Goal: Task Accomplishment & Management: Manage account settings

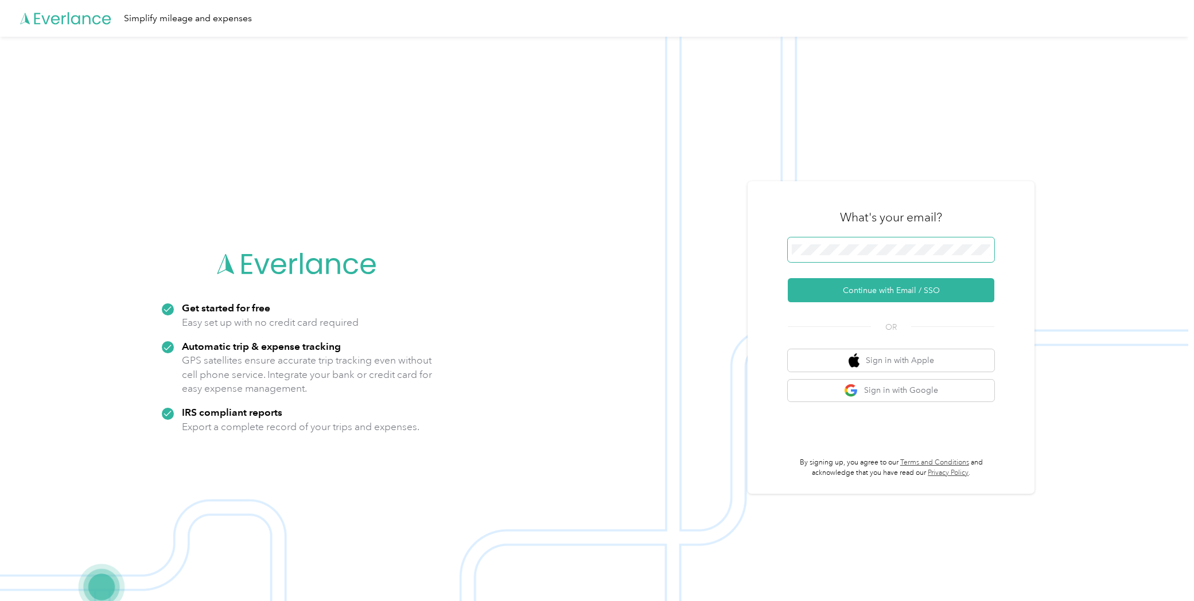
click at [847, 244] on span at bounding box center [890, 249] width 206 height 25
click at [855, 294] on button "Continue with Email / SSO" at bounding box center [890, 290] width 206 height 24
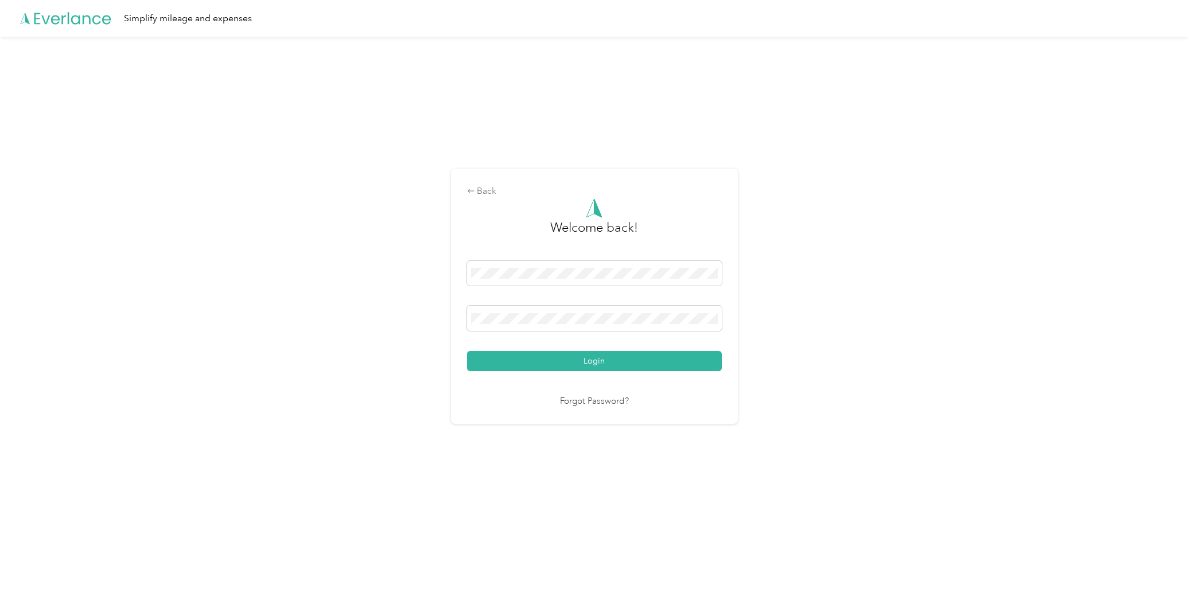
drag, startPoint x: 570, startPoint y: 357, endPoint x: 580, endPoint y: 358, distance: 10.9
click at [570, 357] on button "Login" at bounding box center [594, 361] width 255 height 20
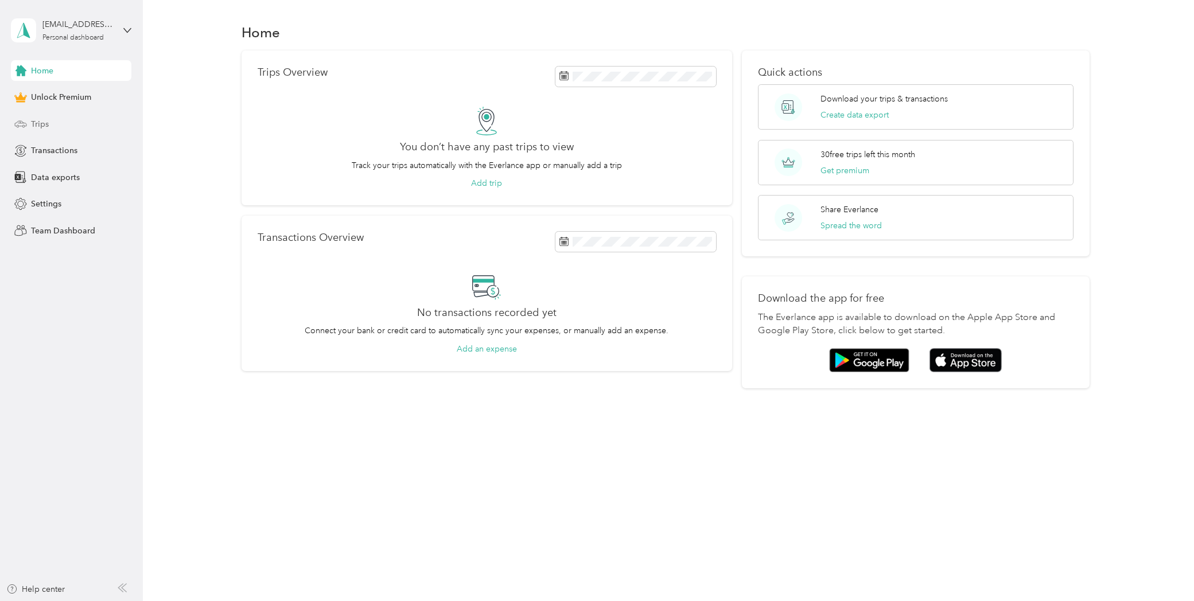
drag, startPoint x: 67, startPoint y: 119, endPoint x: 75, endPoint y: 118, distance: 8.0
click at [67, 119] on div "Trips" at bounding box center [71, 124] width 120 height 21
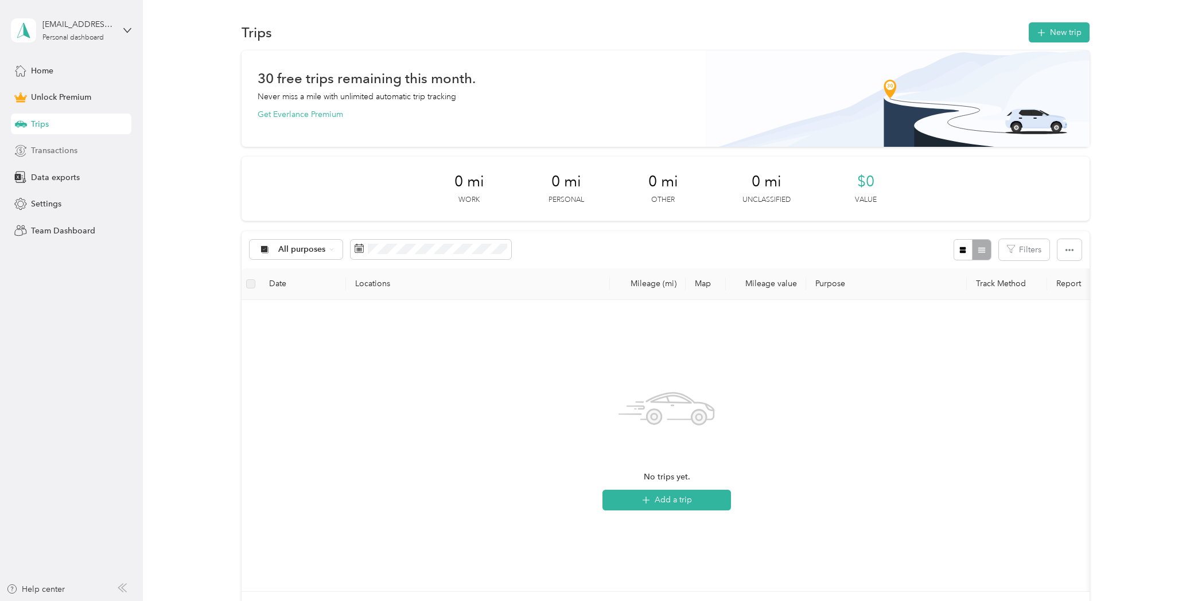
click at [72, 152] on span "Transactions" at bounding box center [54, 151] width 46 height 12
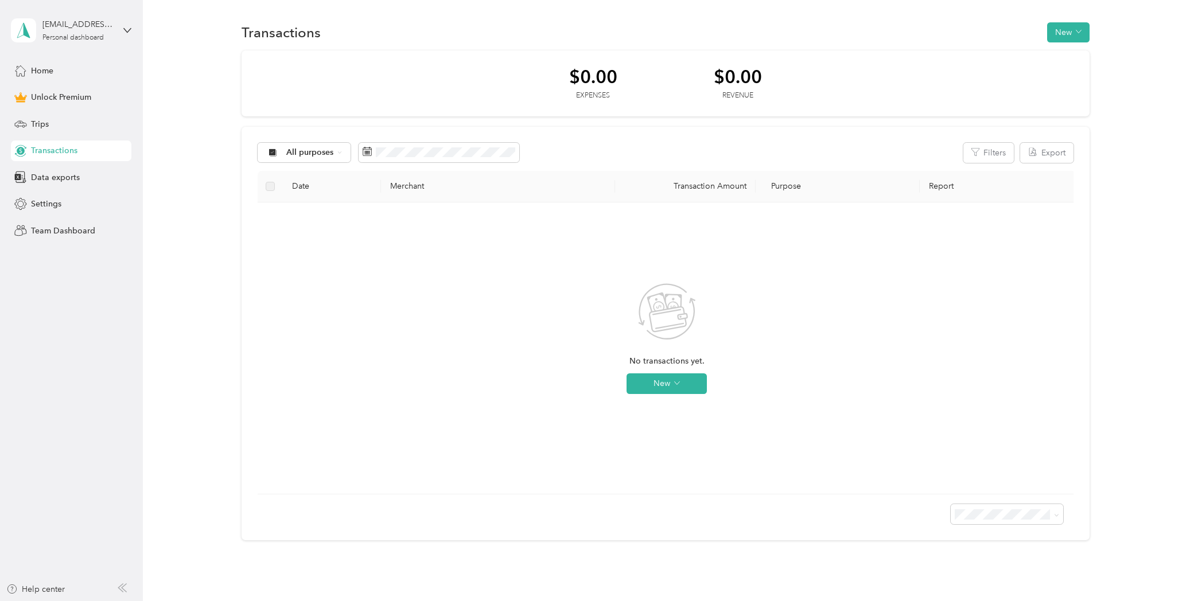
click at [1101, 25] on div "Transactions New" at bounding box center [665, 32] width 1017 height 24
click at [1077, 28] on button "New" at bounding box center [1068, 32] width 42 height 20
click at [1105, 54] on div "$0.00 Expenses $0.00 Revenue All purposes Filters Export Date Merchant Transact…" at bounding box center [665, 295] width 1017 height 490
click at [1089, 33] on button "New" at bounding box center [1068, 32] width 42 height 20
click at [1071, 56] on span "Expense" at bounding box center [1067, 54] width 31 height 12
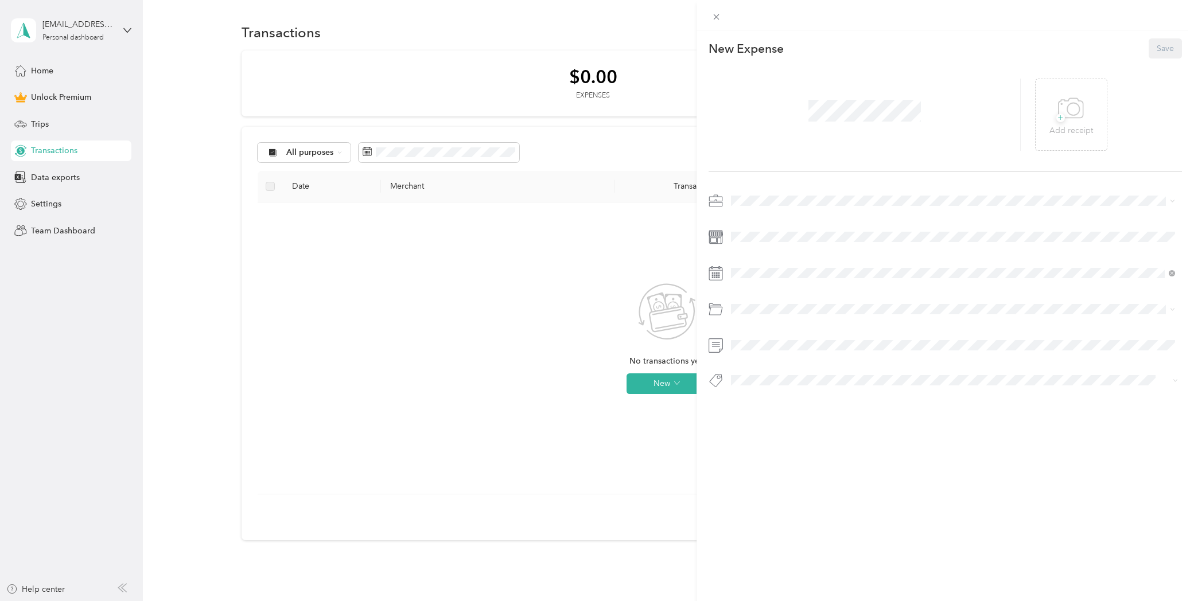
click at [653, 138] on div "This expense cannot be edited because it is either under review, approved, or p…" at bounding box center [597, 300] width 1194 height 601
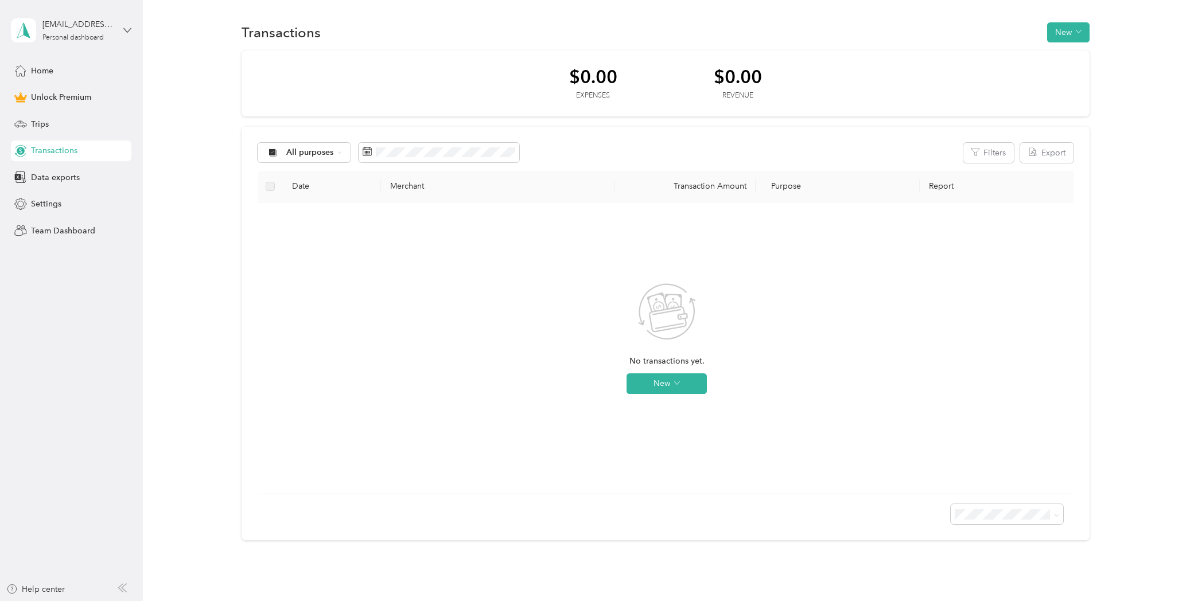
click at [126, 33] on icon at bounding box center [127, 30] width 8 height 8
click at [173, 40] on div "Transactions New" at bounding box center [665, 32] width 1017 height 24
click at [327, 153] on span "All purposes" at bounding box center [310, 153] width 48 height 8
click at [318, 219] on li "Work" at bounding box center [304, 214] width 92 height 20
click at [314, 148] on div "Work" at bounding box center [291, 153] width 66 height 20
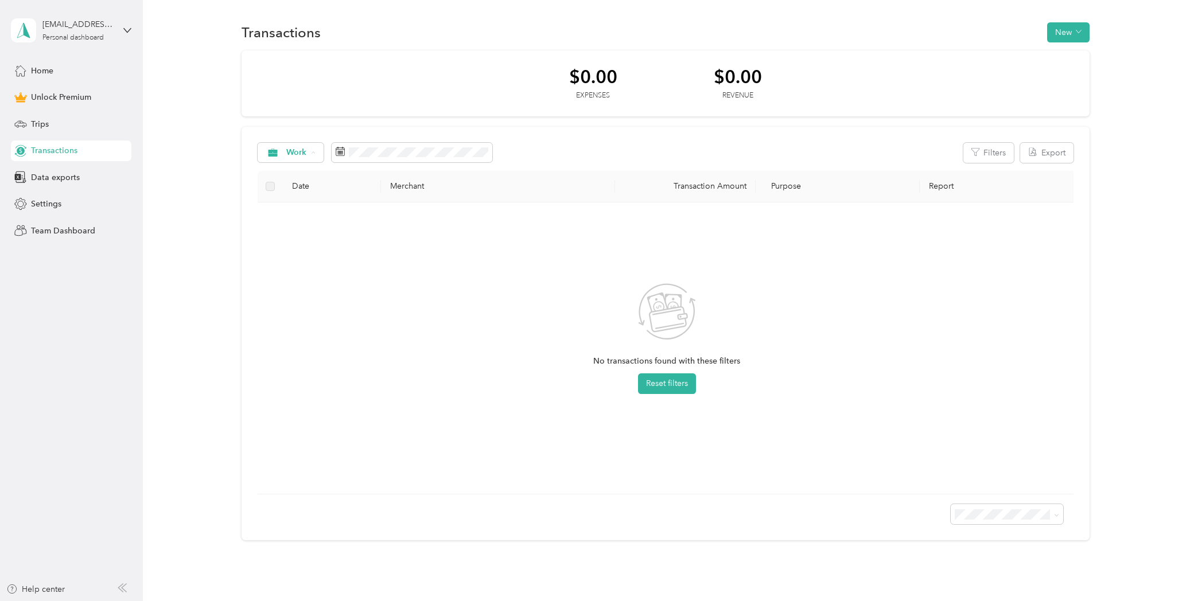
click at [223, 159] on div "$0.00 Expenses $0.00 Revenue Work Filters Export Date Merchant Transaction Amou…" at bounding box center [665, 295] width 1017 height 490
click at [80, 196] on div "Settings" at bounding box center [71, 204] width 120 height 21
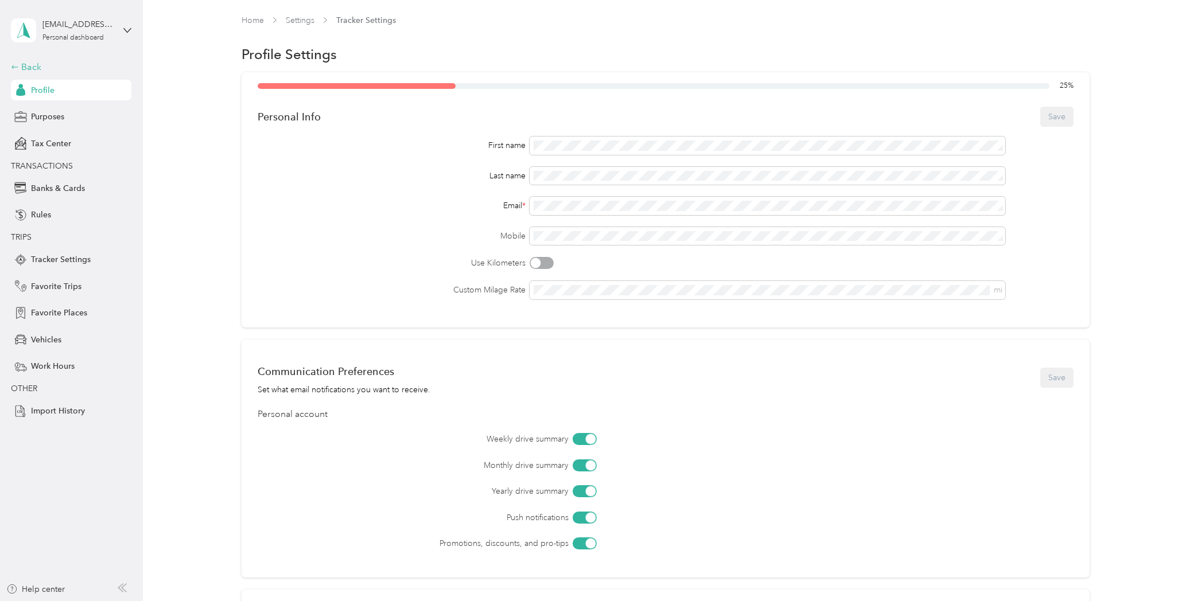
click at [40, 63] on div "Back" at bounding box center [68, 67] width 115 height 14
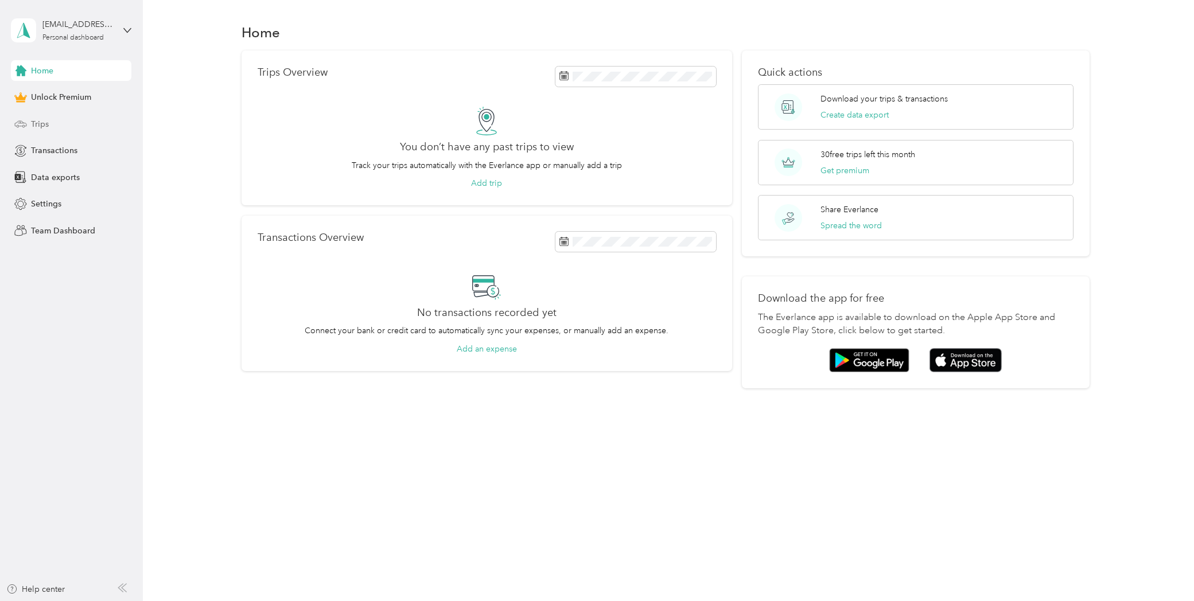
click at [61, 123] on div "Trips" at bounding box center [71, 124] width 120 height 21
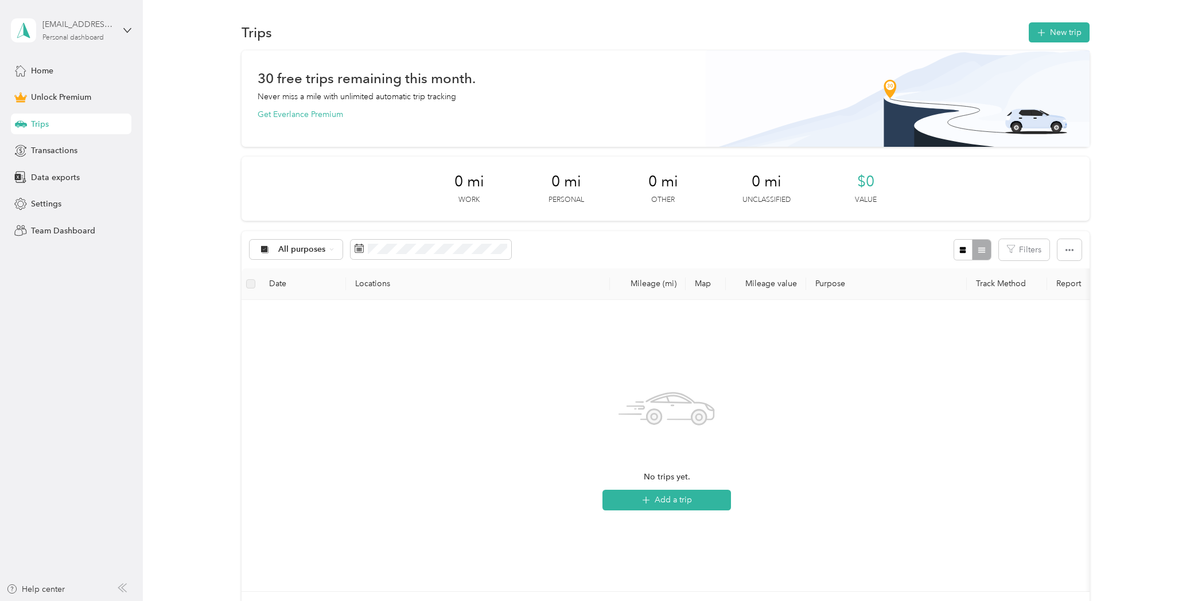
click at [103, 25] on div "[EMAIL_ADDRESS][DOMAIN_NAME]" at bounding box center [78, 24] width 72 height 12
click at [99, 98] on div "Log out" at bounding box center [132, 94] width 225 height 20
